Goal: Task Accomplishment & Management: Use online tool/utility

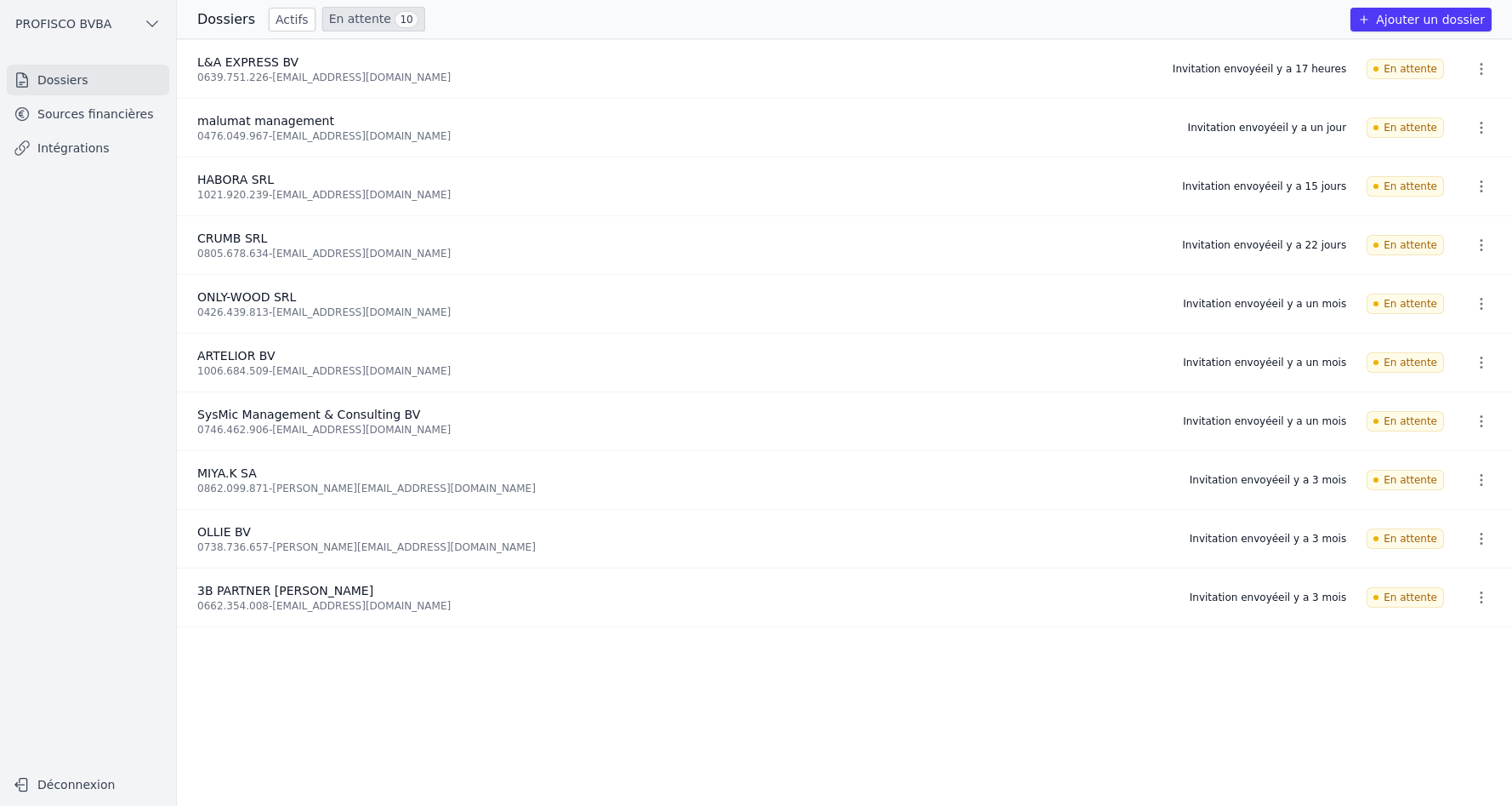
click at [1477, 70] on icon "button" at bounding box center [1481, 68] width 17 height 17
click at [1452, 109] on button "Supprimer" at bounding box center [1449, 105] width 106 height 34
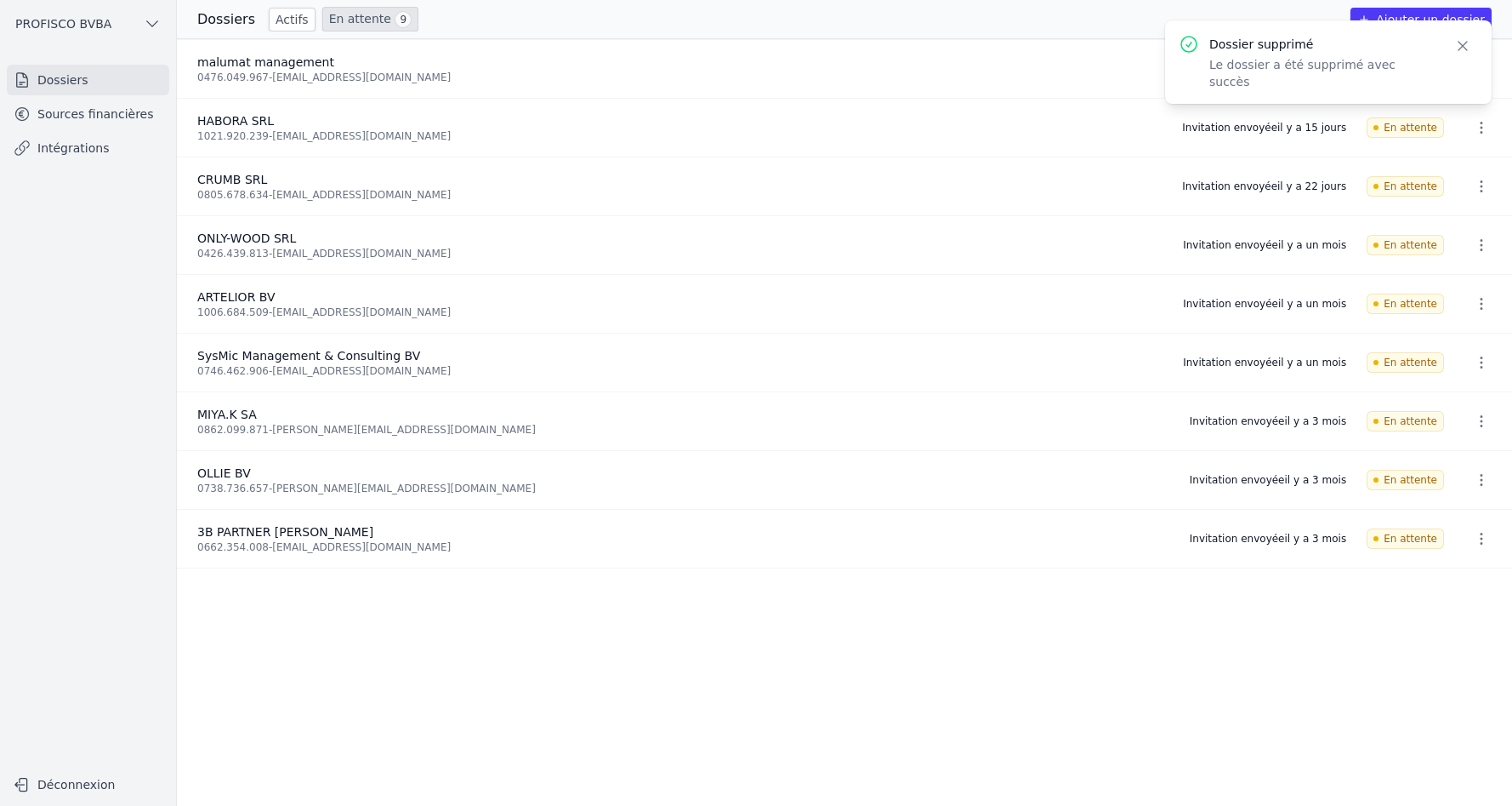
click at [1389, 14] on button "Ajouter un dossier" at bounding box center [1421, 19] width 141 height 23
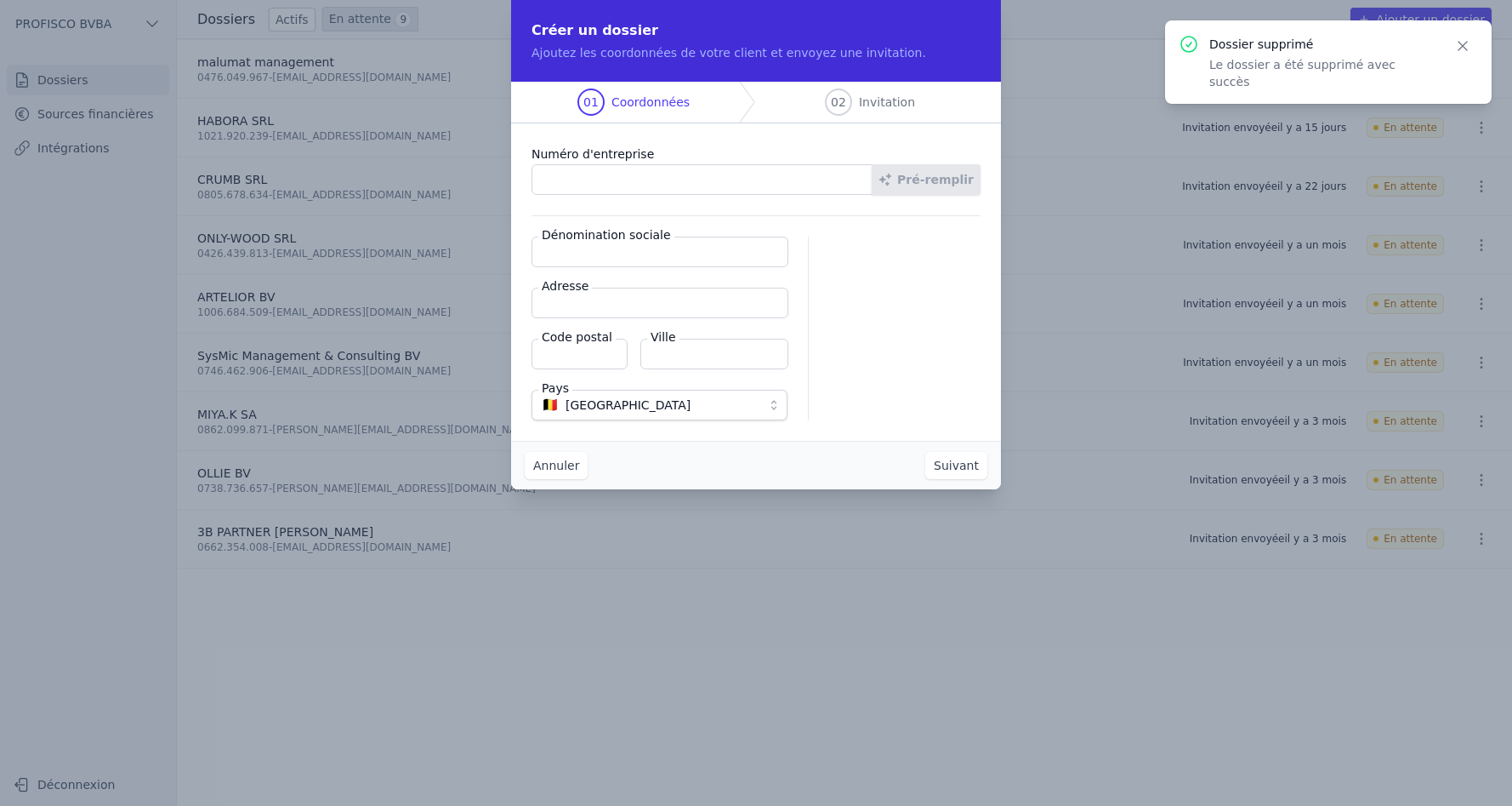
click at [563, 470] on button "Annuler" at bounding box center [556, 465] width 63 height 27
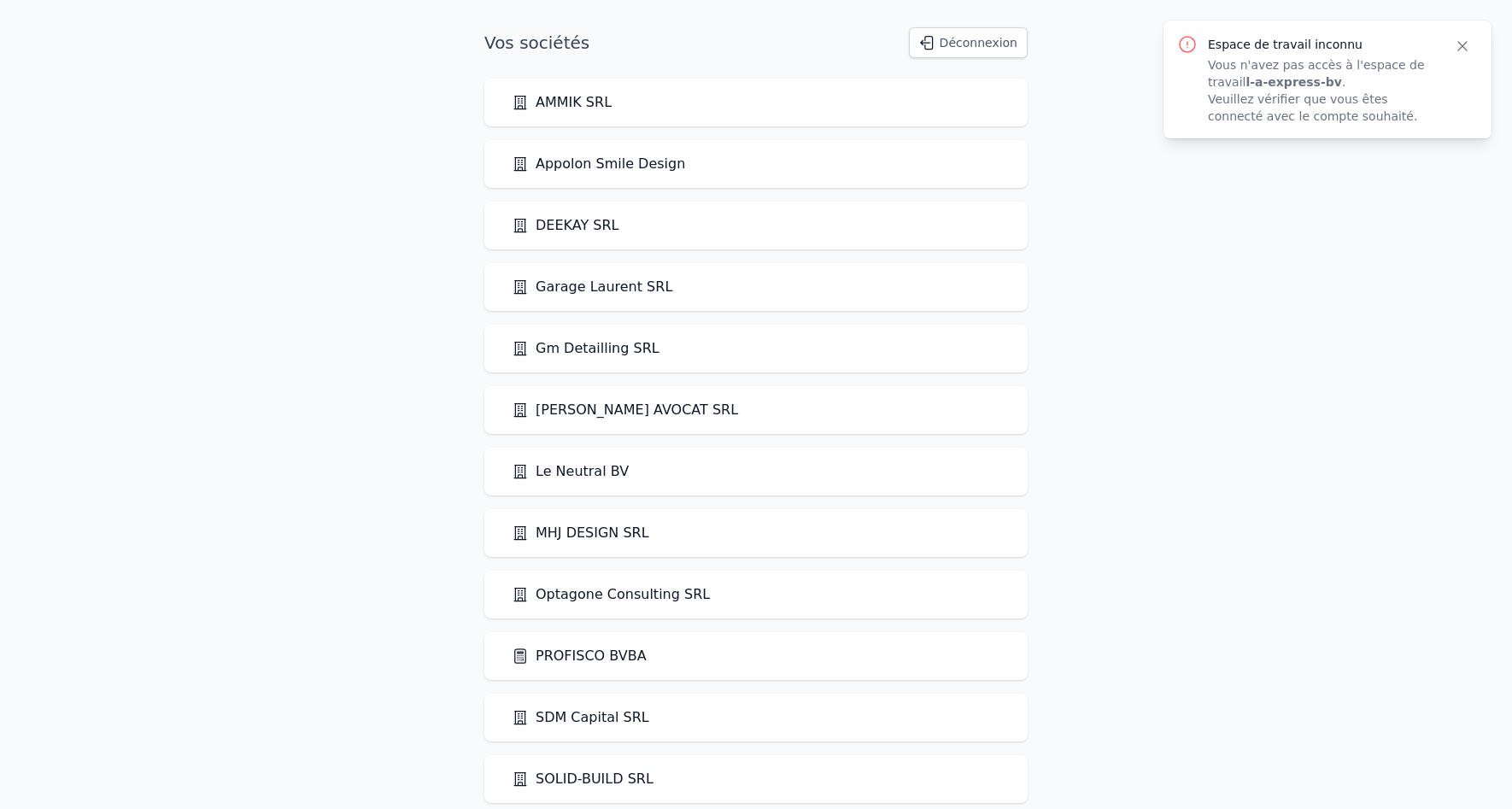
click at [983, 46] on button "Déconnexion" at bounding box center [969, 42] width 119 height 30
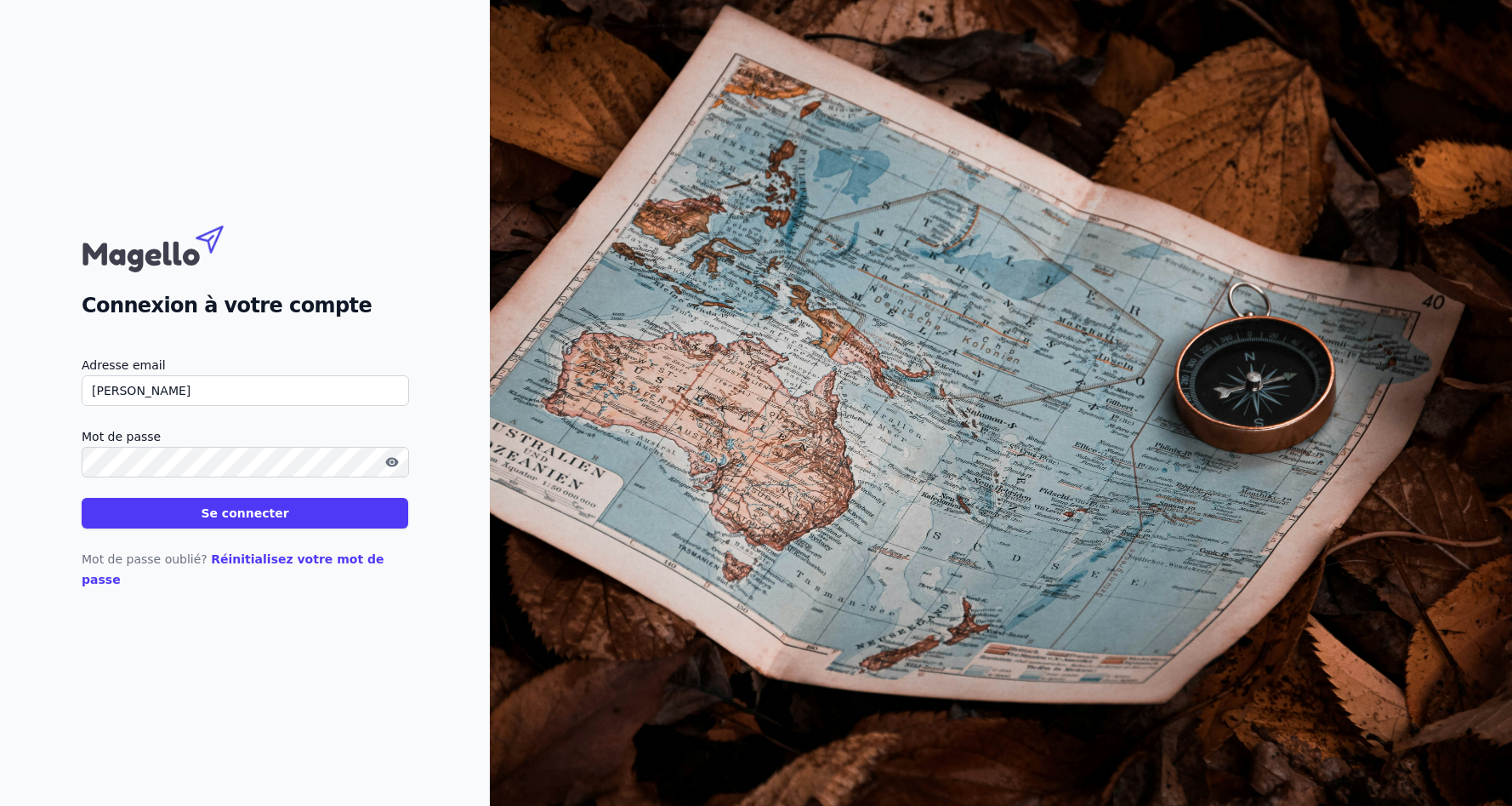
type input "[PERSON_NAME][EMAIL_ADDRESS][DOMAIN_NAME]"
click at [82, 497] on button "Se connecter" at bounding box center [245, 512] width 327 height 30
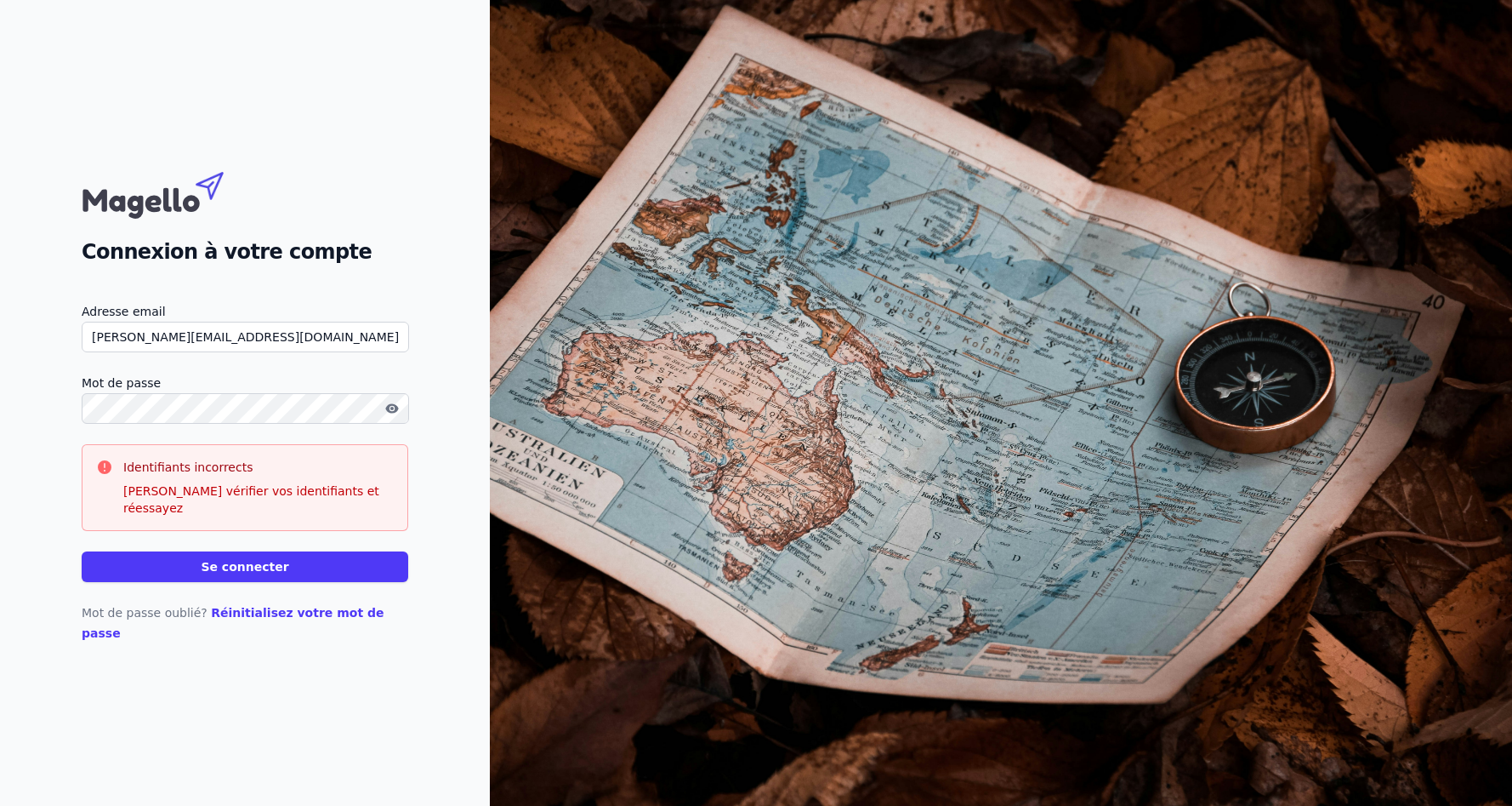
click at [82, 551] on button "Se connecter" at bounding box center [245, 566] width 327 height 30
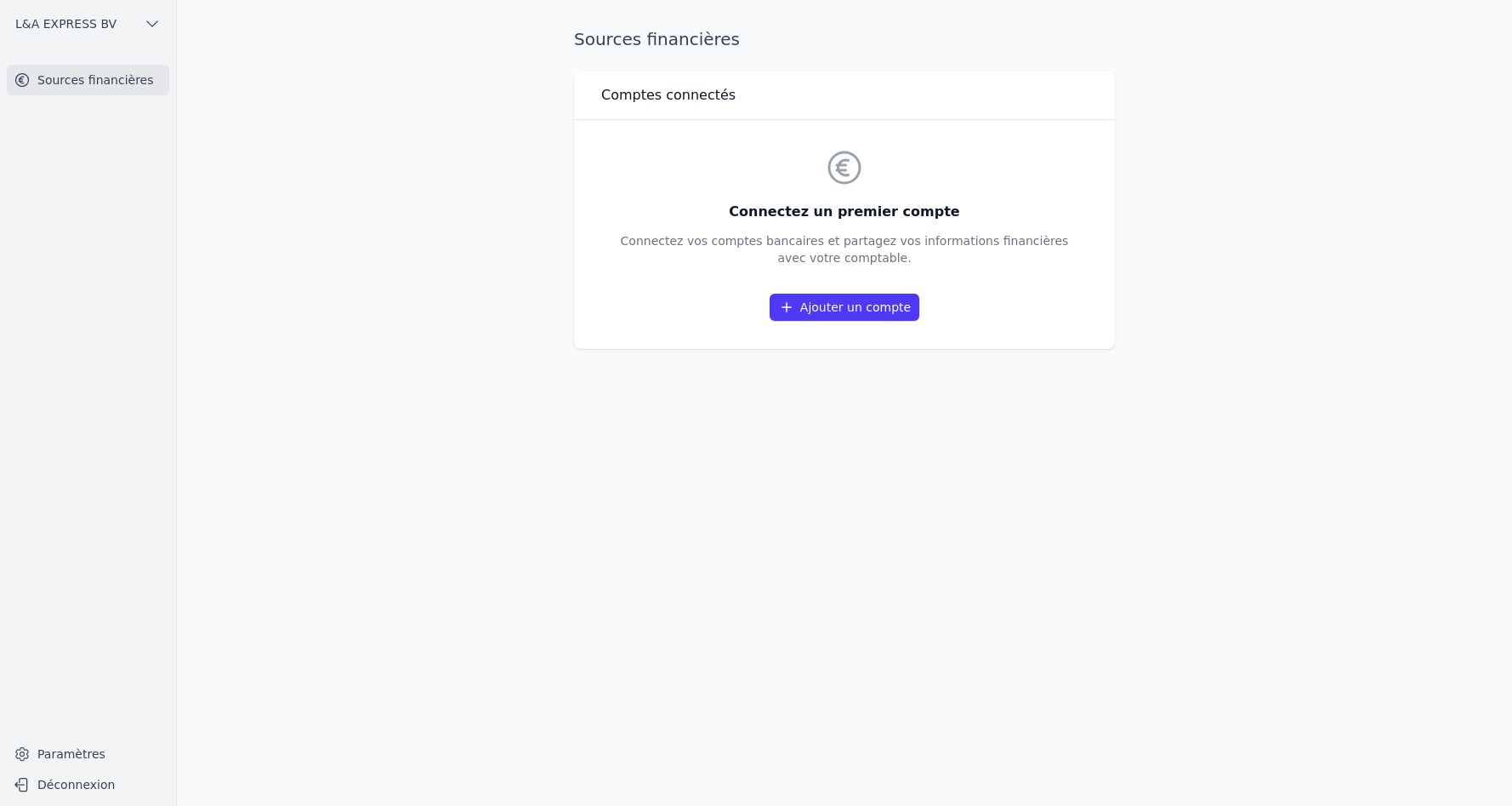
click at [837, 298] on link "Ajouter un compte" at bounding box center [845, 308] width 150 height 27
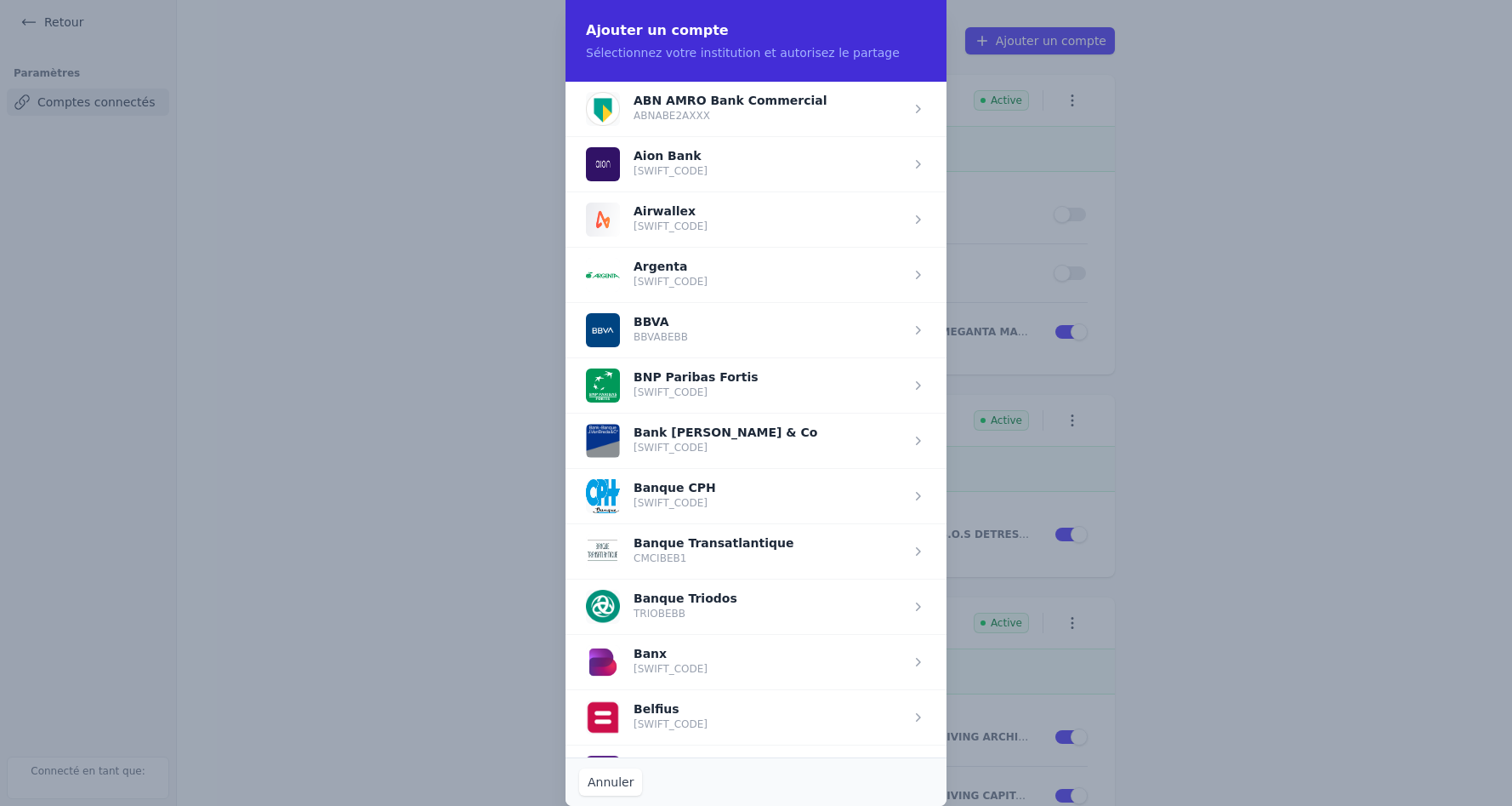
click at [766, 385] on span "button" at bounding box center [756, 385] width 381 height 55
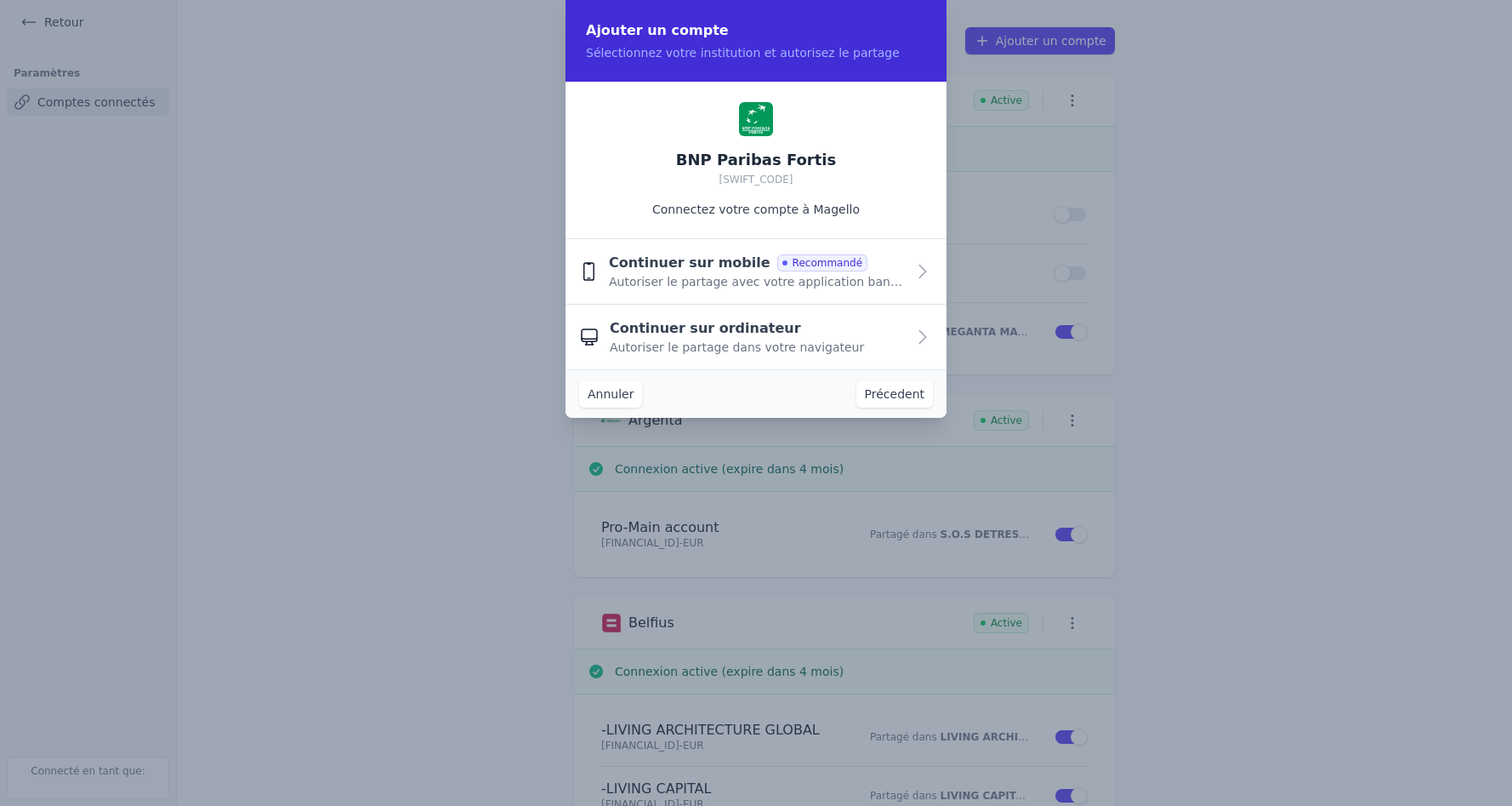
click at [747, 329] on span "Continuer sur ordinateur" at bounding box center [705, 328] width 192 height 20
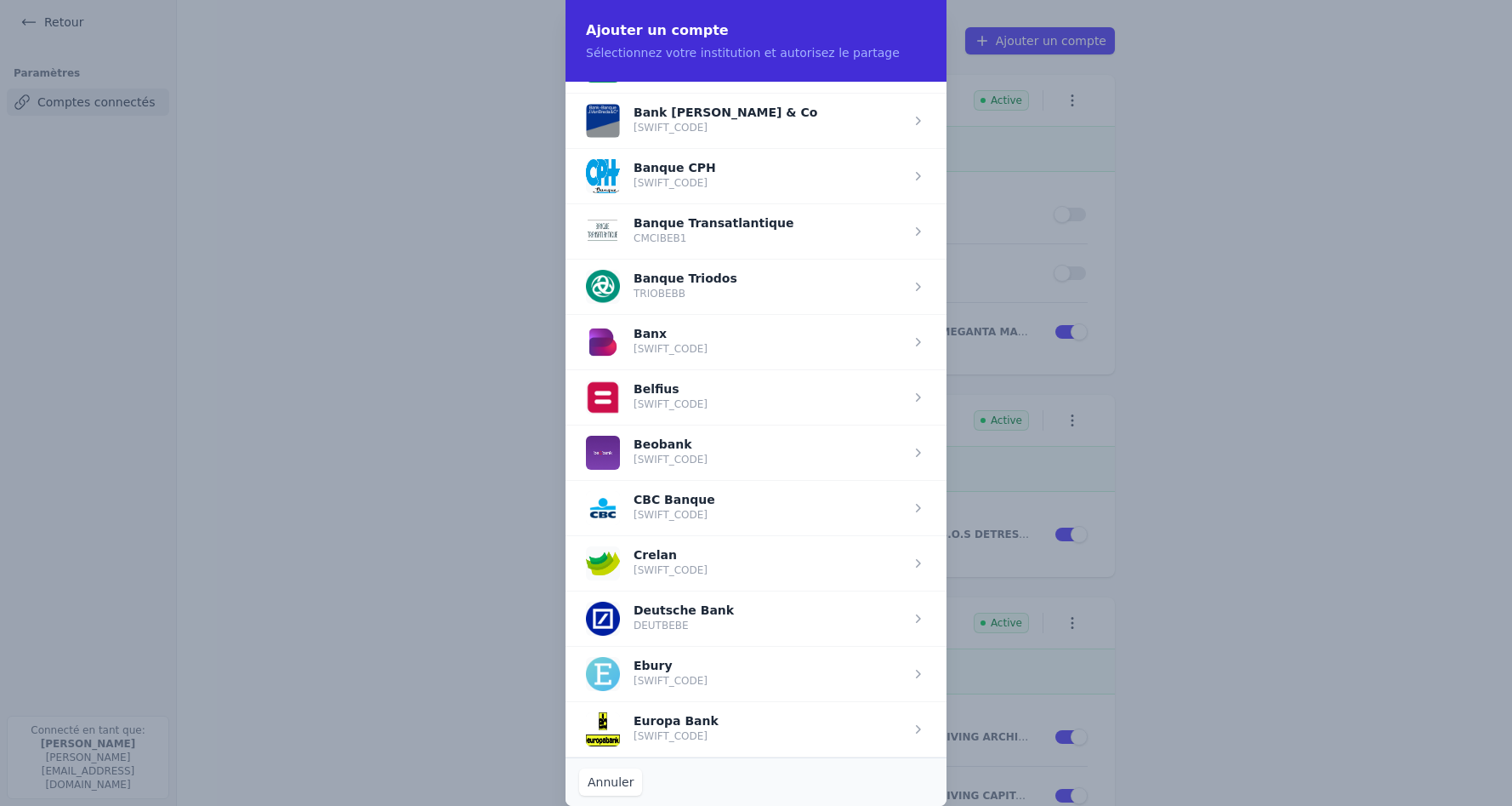
scroll to position [341, 0]
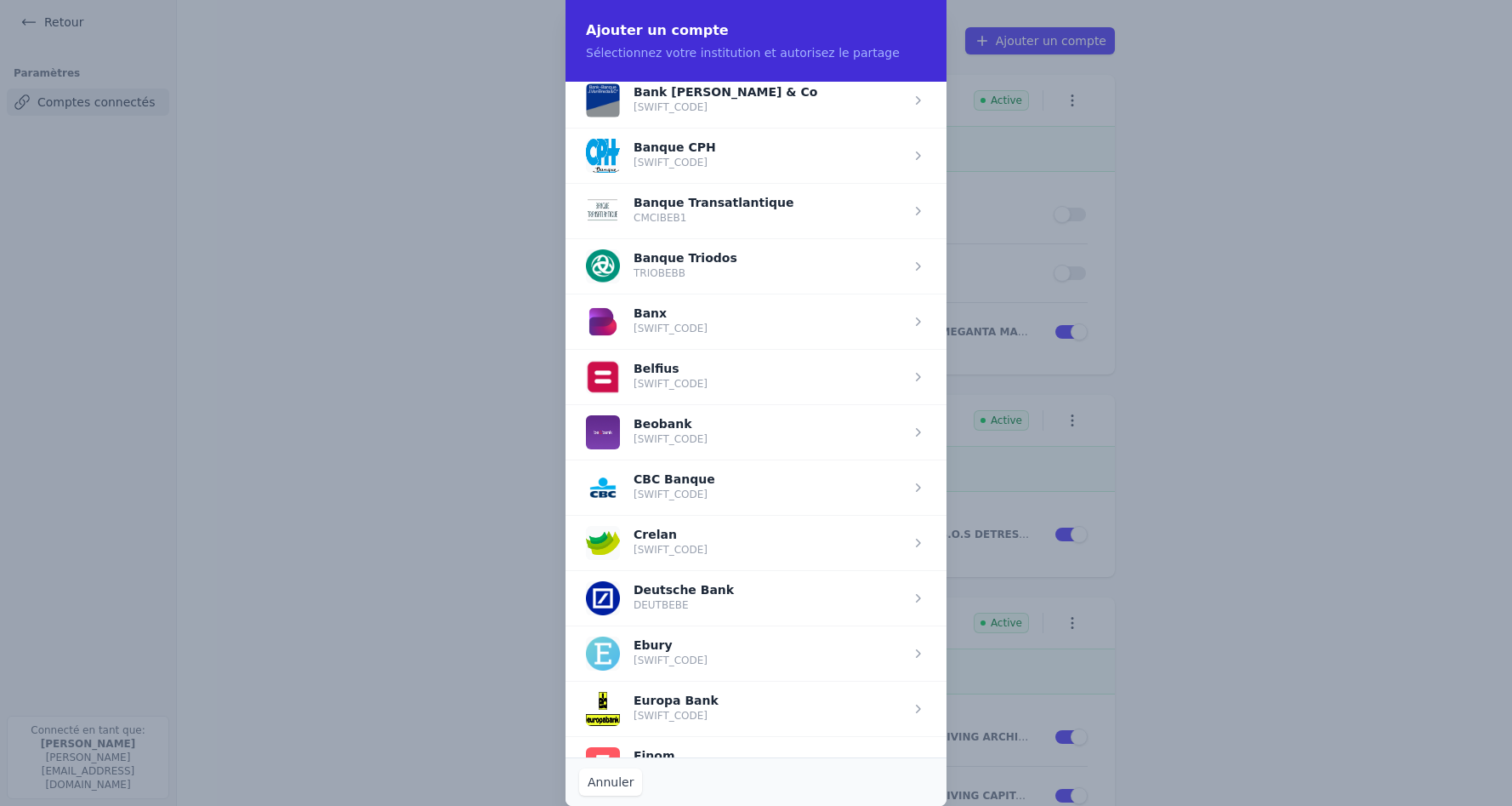
click at [683, 489] on span "button" at bounding box center [756, 487] width 381 height 55
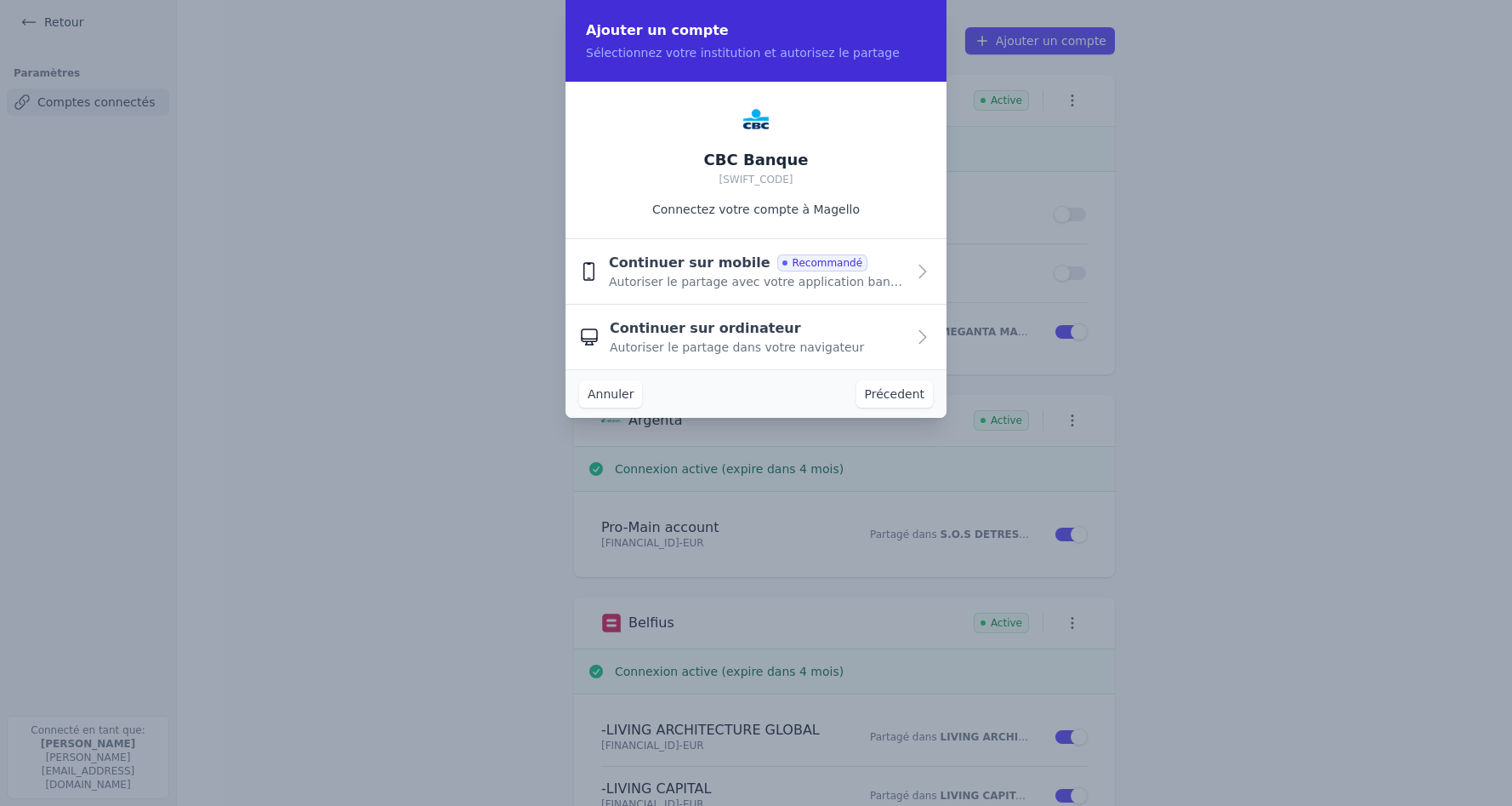
click at [685, 334] on span "Continuer sur ordinateur" at bounding box center [705, 328] width 192 height 20
